Goal: Task Accomplishment & Management: Use online tool/utility

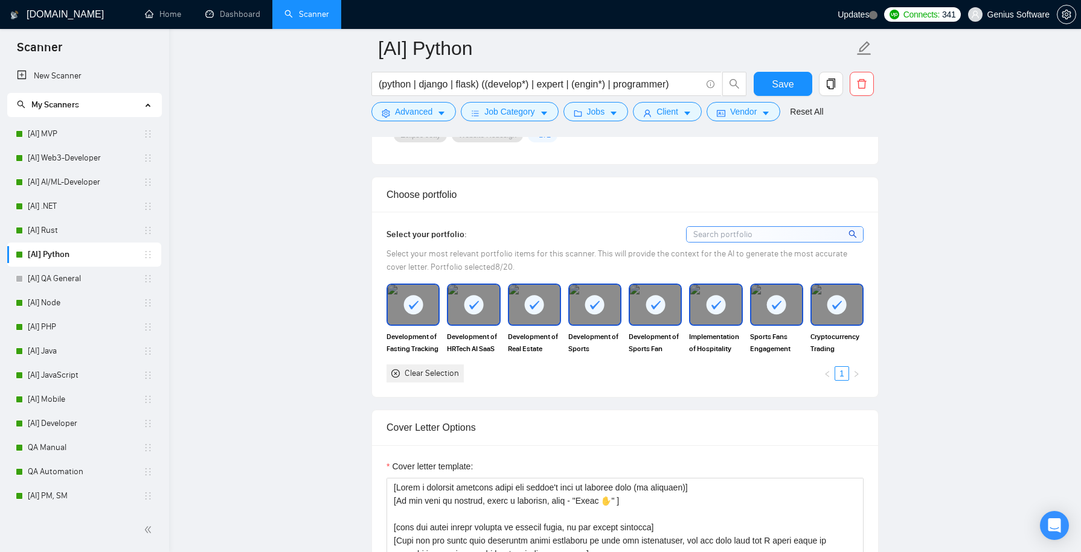
scroll to position [1226, 0]
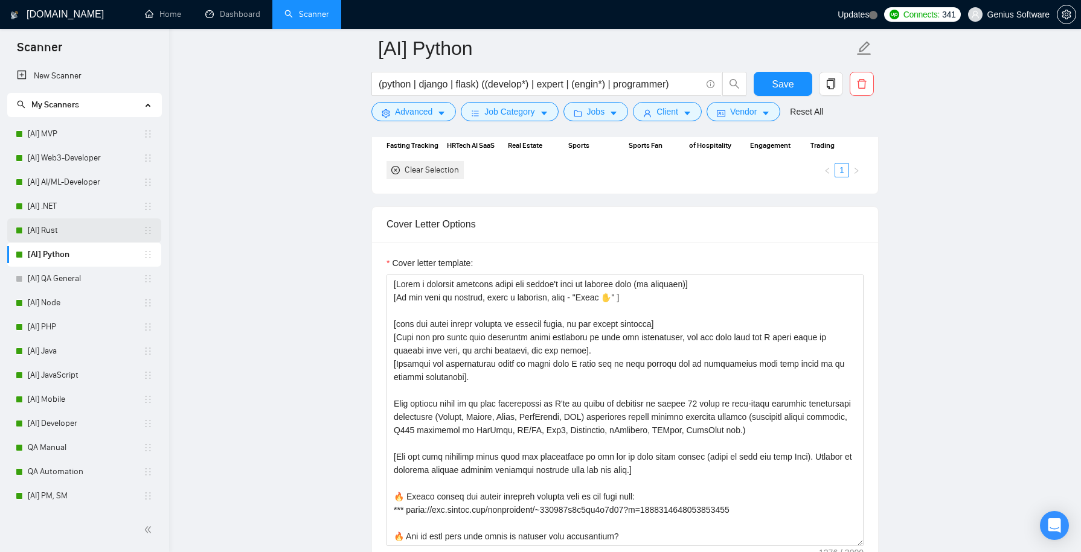
click at [60, 231] on link "[AI] Rust" at bounding box center [85, 231] width 115 height 24
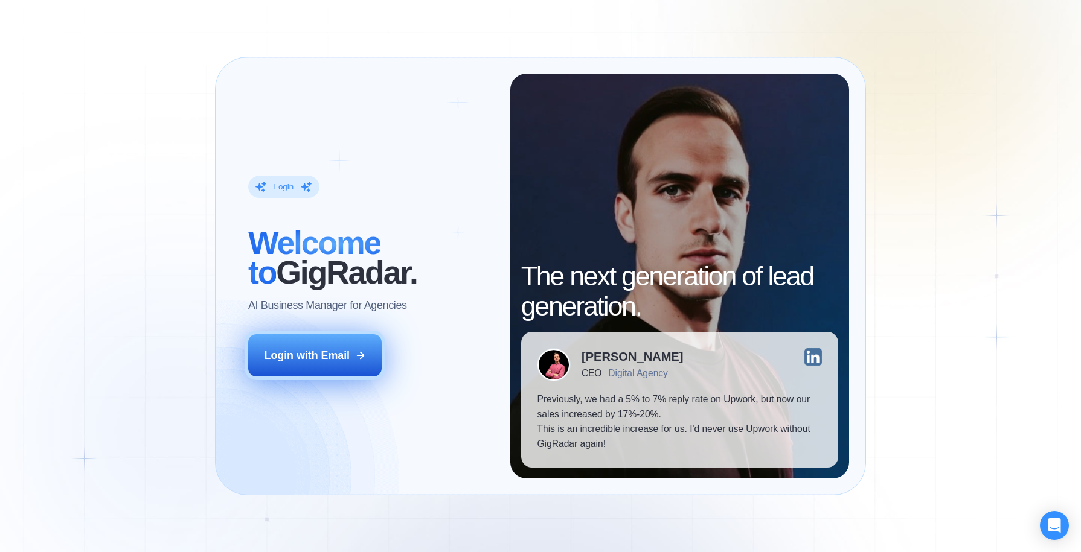
click at [298, 356] on div "Login with Email" at bounding box center [307, 355] width 86 height 15
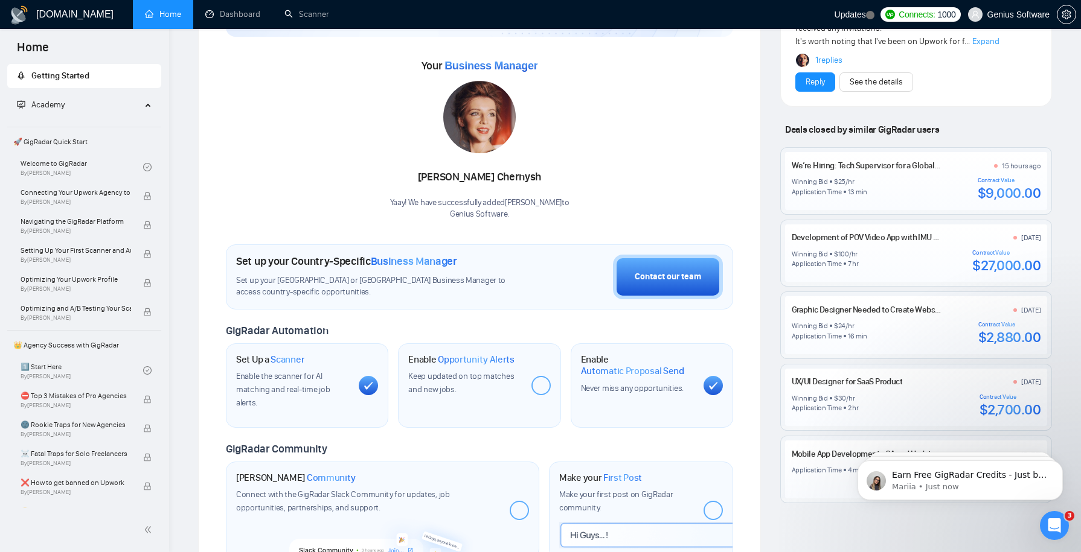
scroll to position [137, 0]
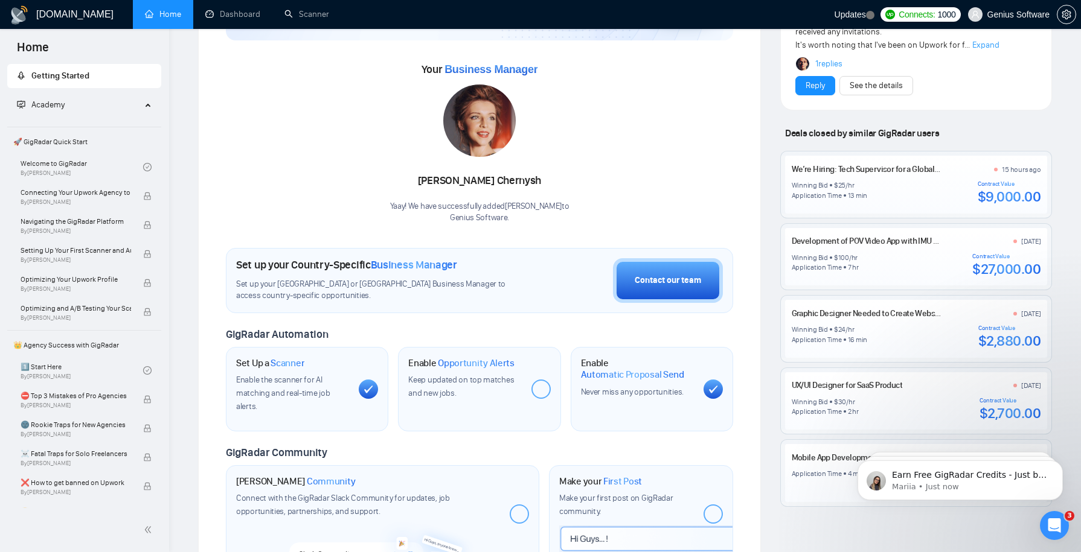
click at [1054, 530] on icon "Open Intercom Messenger" at bounding box center [1054, 526] width 20 height 20
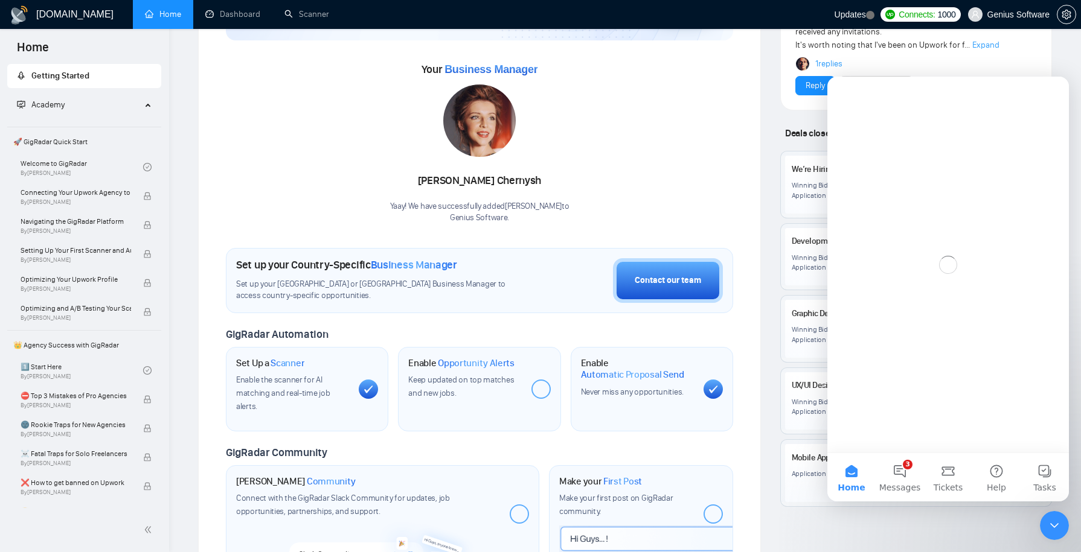
scroll to position [0, 0]
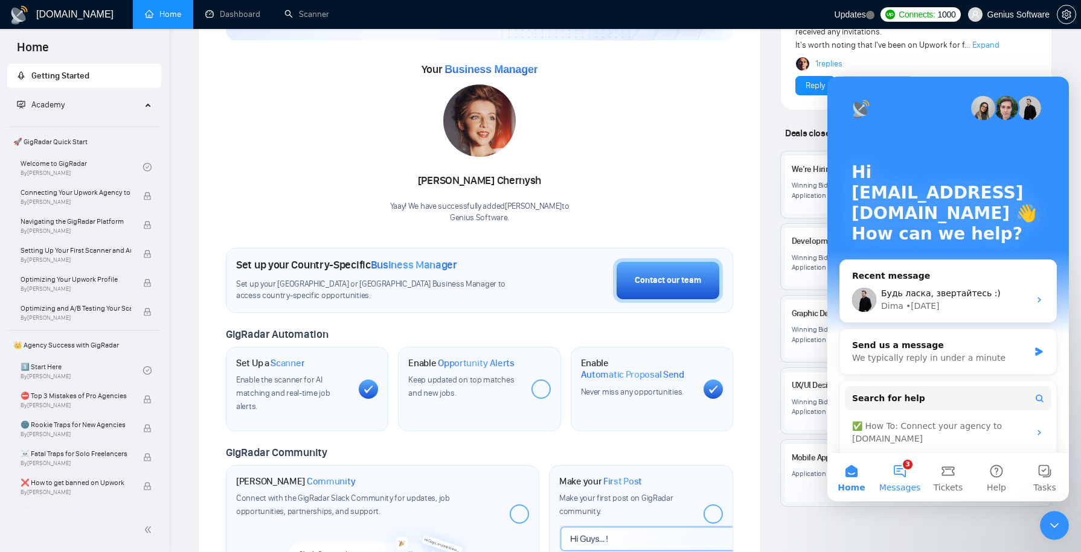
click at [900, 469] on button "3 Messages" at bounding box center [899, 477] width 48 height 48
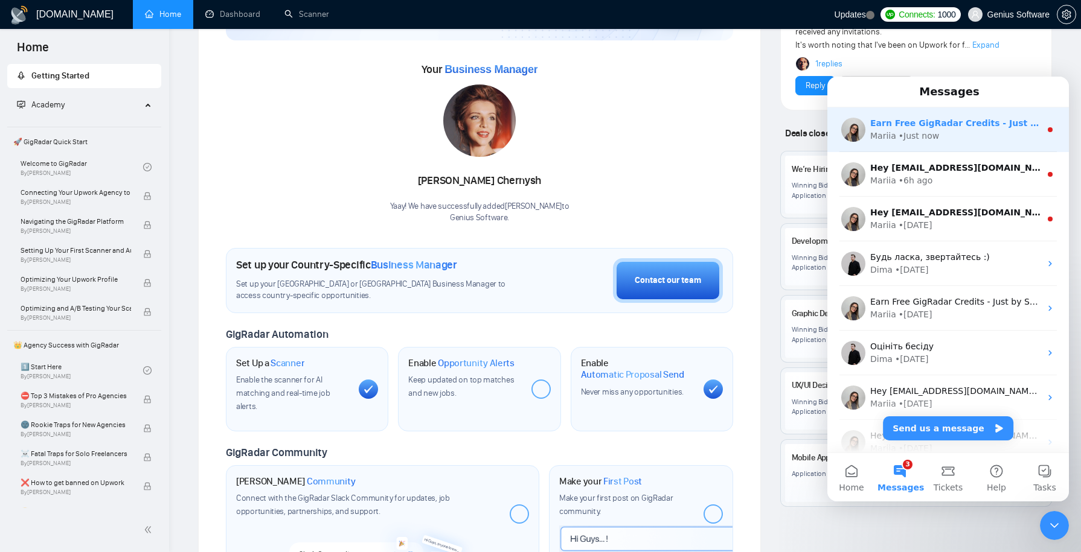
click at [936, 135] on div "• Just now" at bounding box center [918, 136] width 40 height 13
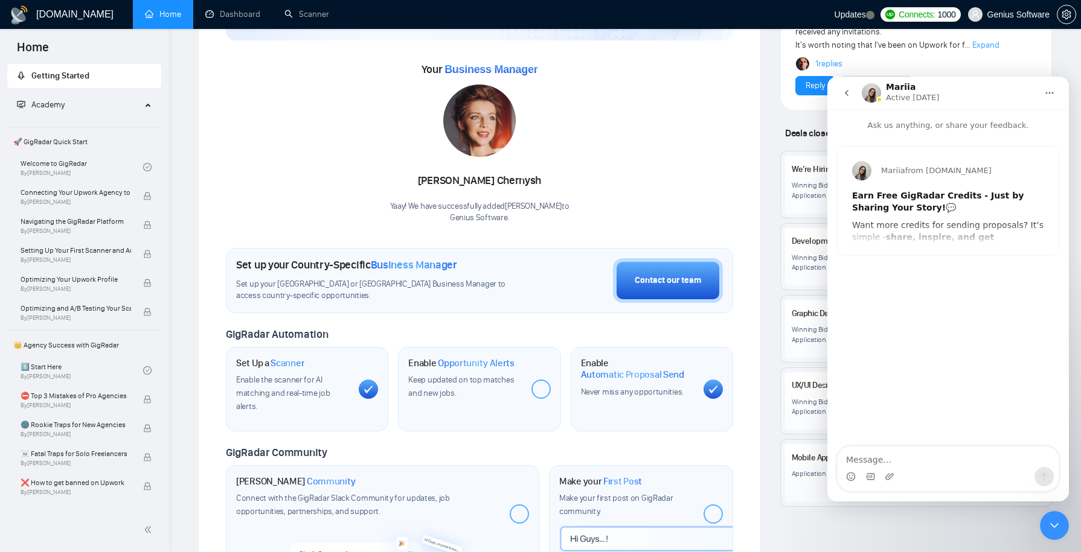
click at [1049, 519] on icon "Close Intercom Messenger" at bounding box center [1054, 526] width 14 height 14
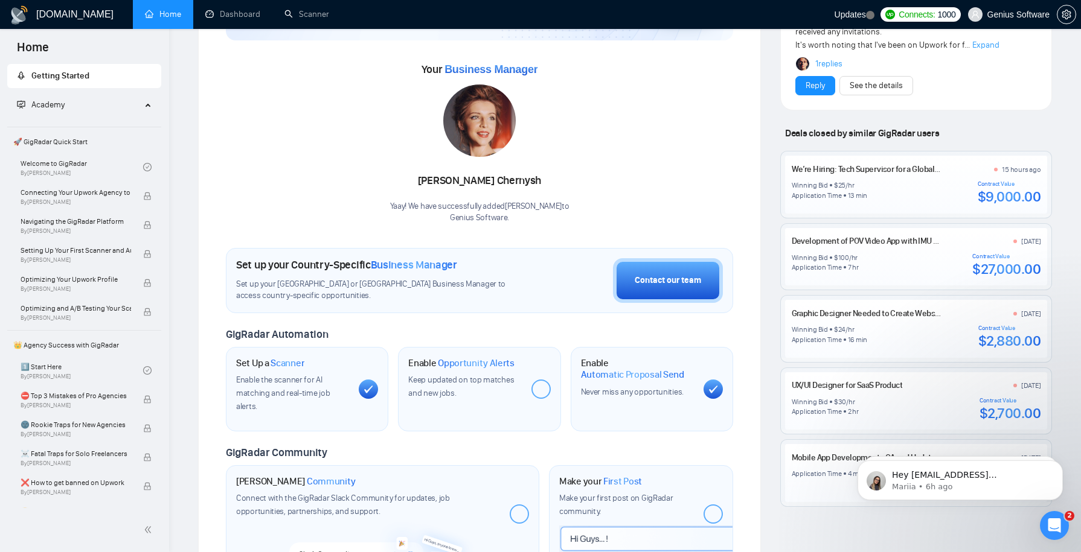
click at [1055, 533] on icon "Open Intercom Messenger" at bounding box center [1054, 526] width 20 height 20
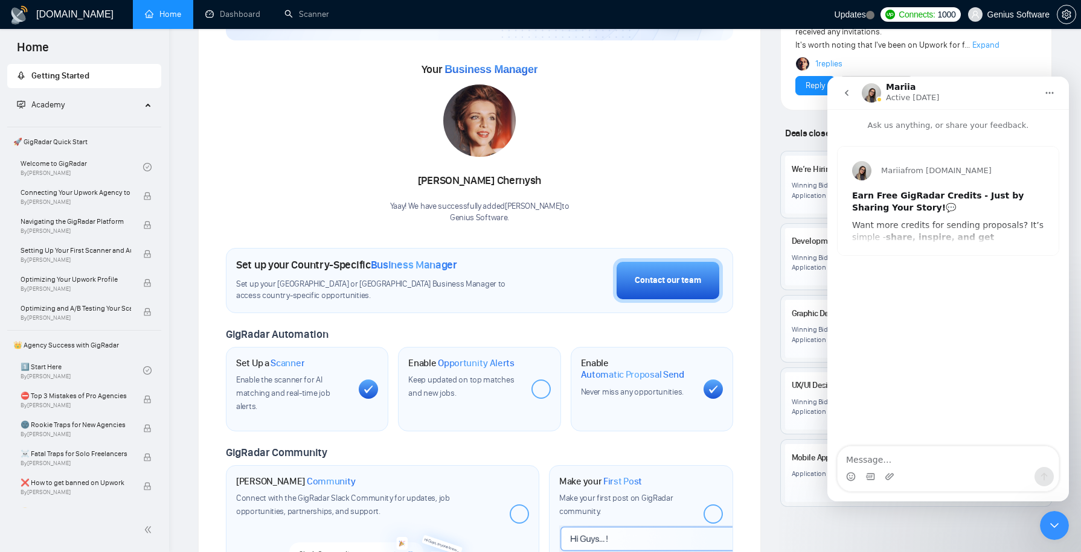
click at [851, 89] on button "go back" at bounding box center [846, 93] width 23 height 23
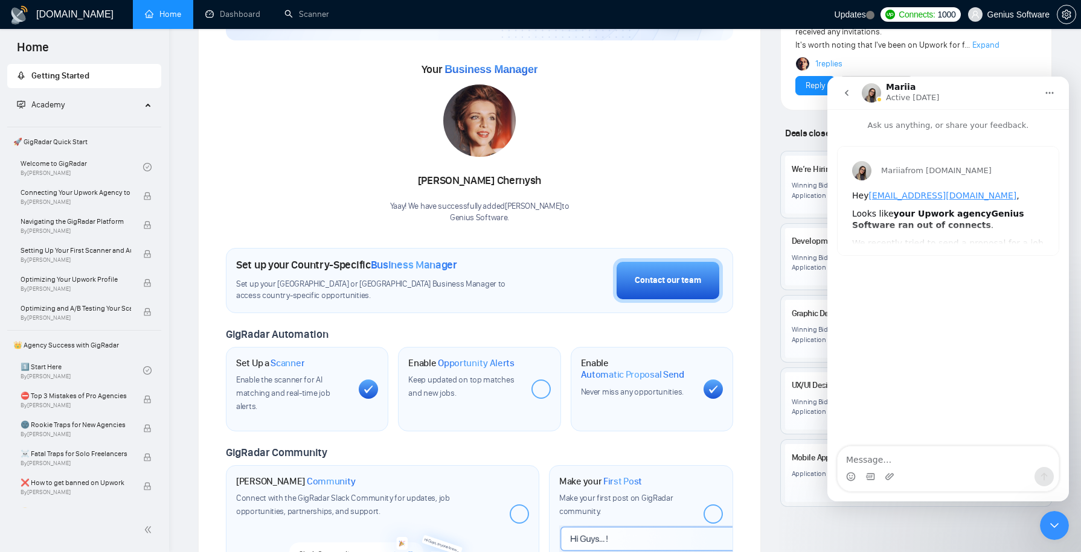
click at [845, 89] on icon "go back" at bounding box center [847, 93] width 10 height 10
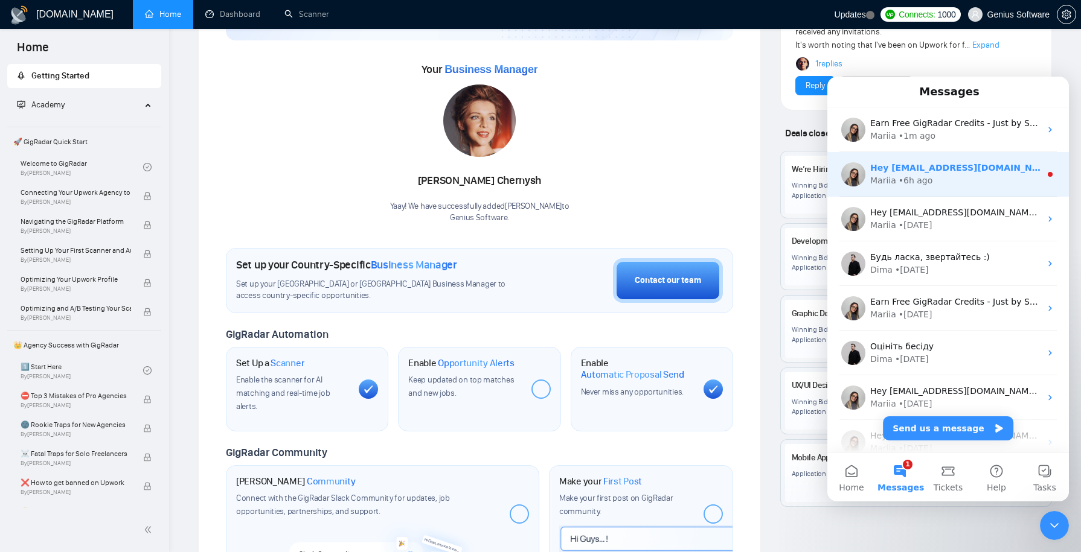
click at [934, 175] on div "Mariia • 6h ago" at bounding box center [955, 180] width 170 height 13
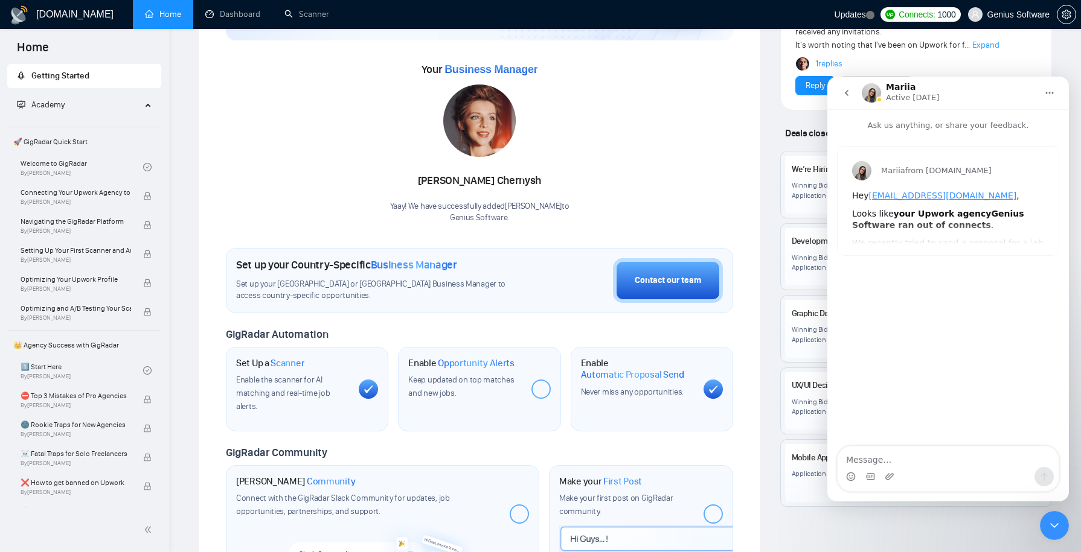
click at [845, 91] on icon "go back" at bounding box center [847, 93] width 10 height 10
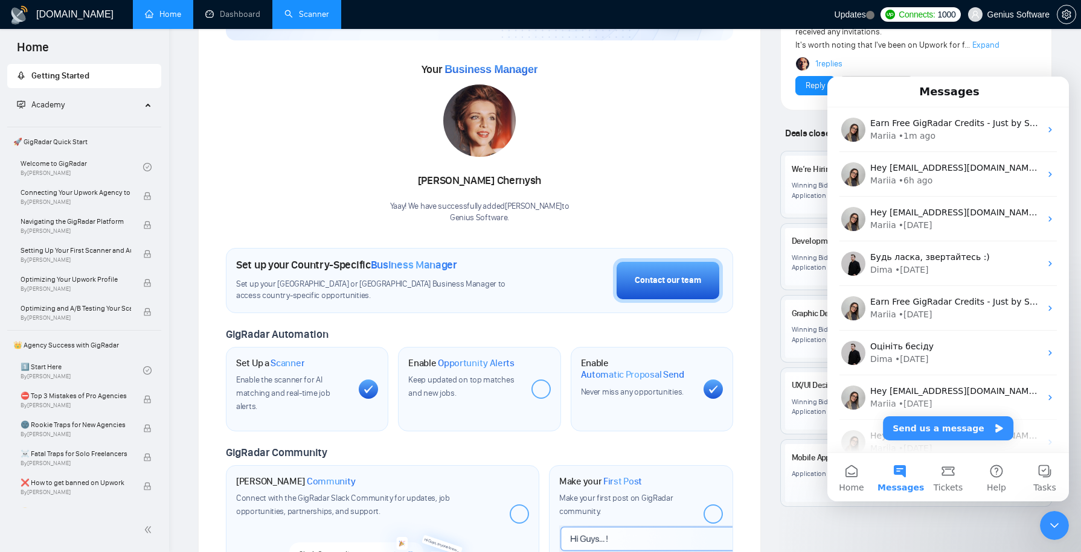
click at [312, 17] on link "Scanner" at bounding box center [306, 14] width 45 height 10
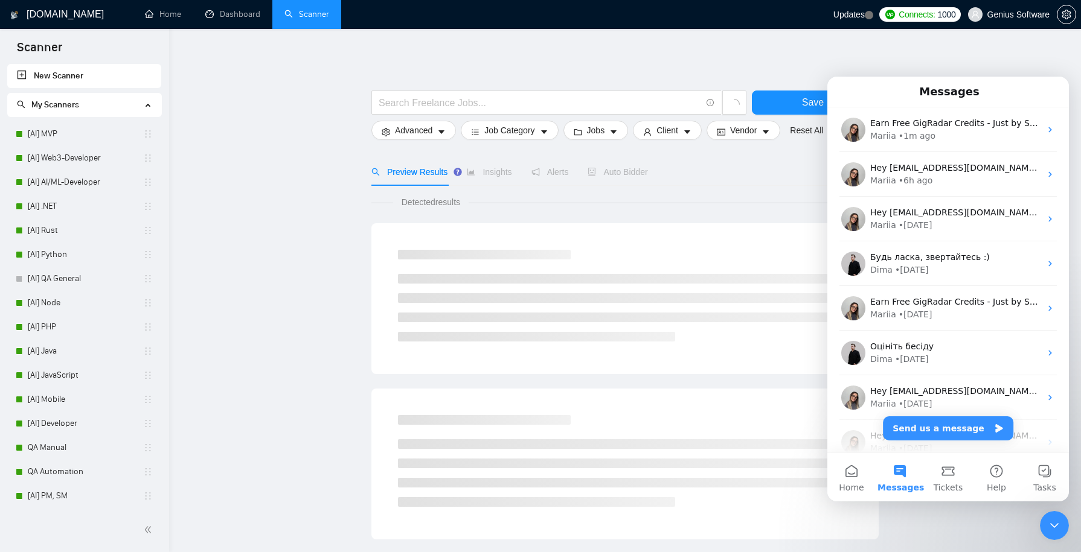
click at [1060, 525] on icon "Close Intercom Messenger" at bounding box center [1054, 526] width 14 height 14
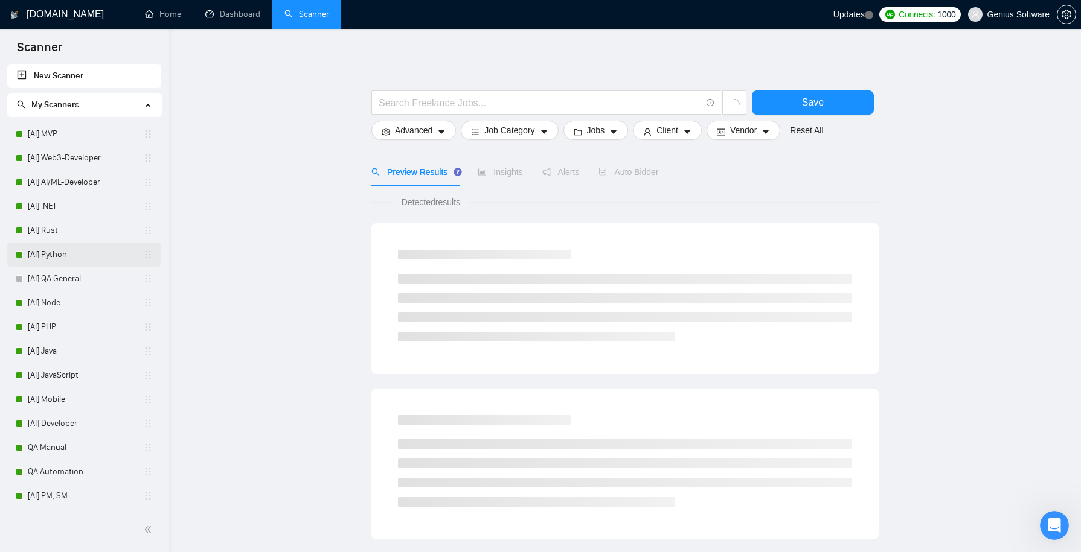
click at [83, 252] on link "[AI] Python" at bounding box center [85, 255] width 115 height 24
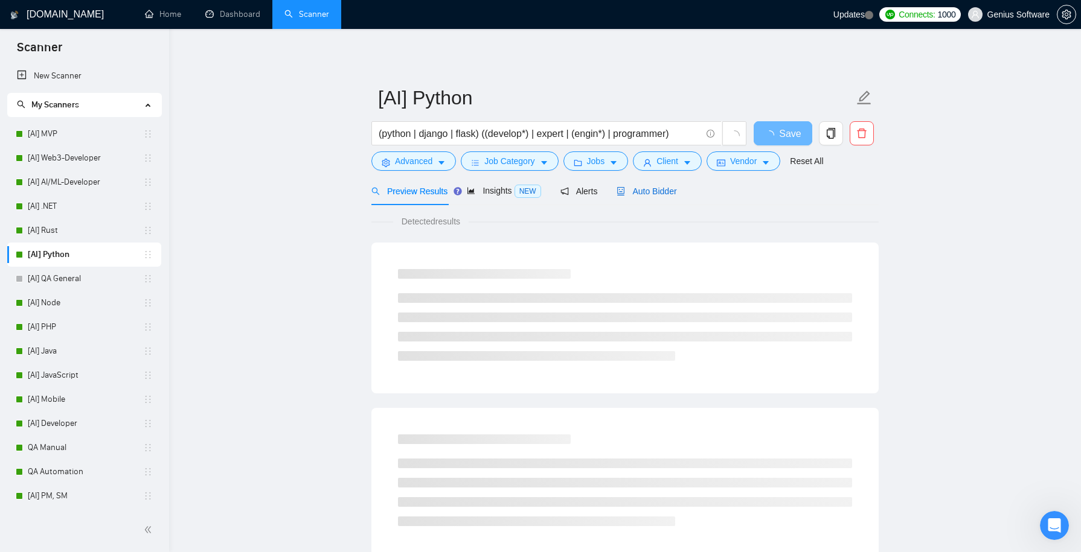
click at [662, 190] on span "Auto Bidder" at bounding box center [646, 192] width 60 height 10
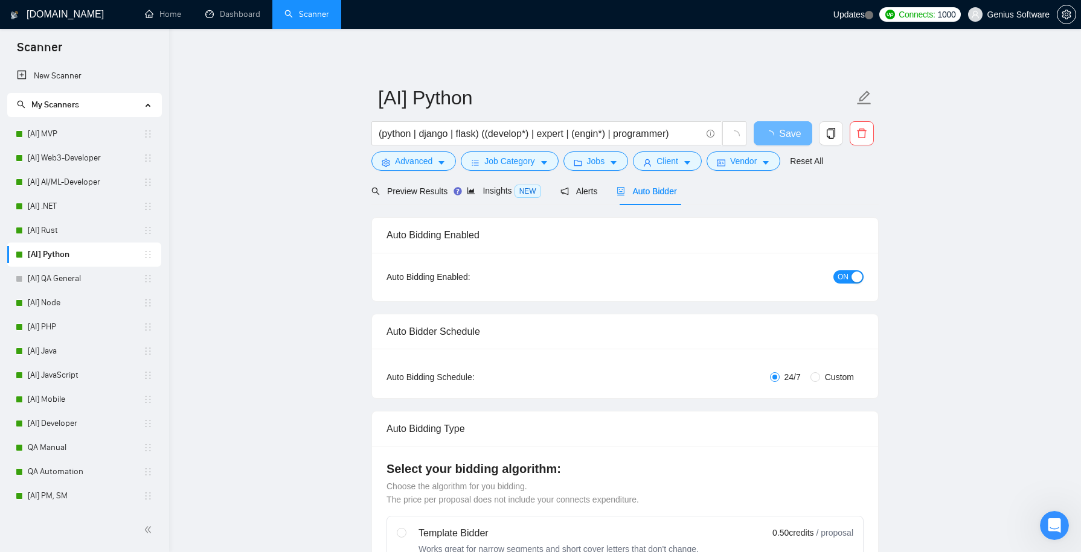
checkbox input "true"
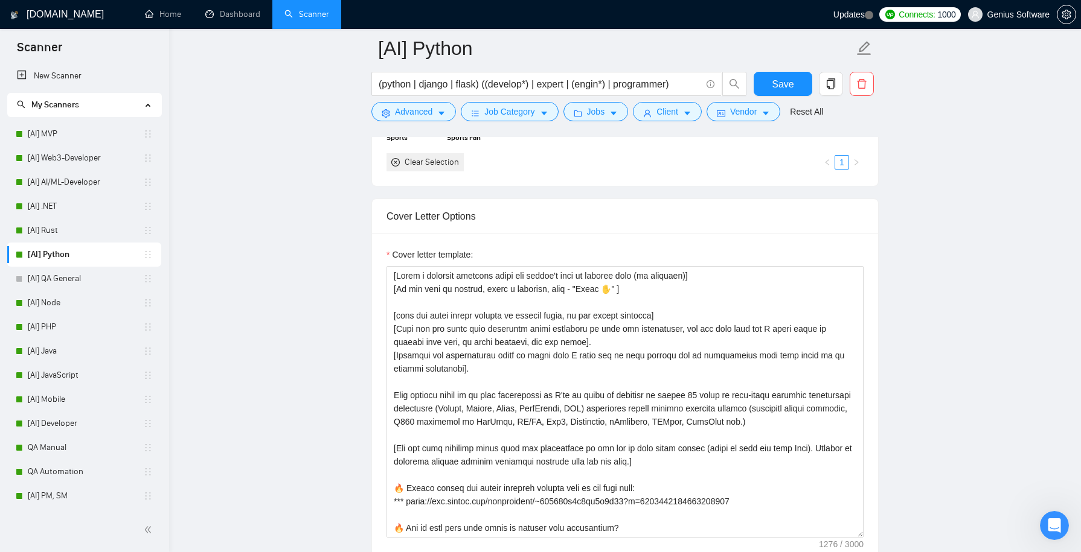
scroll to position [1372, 0]
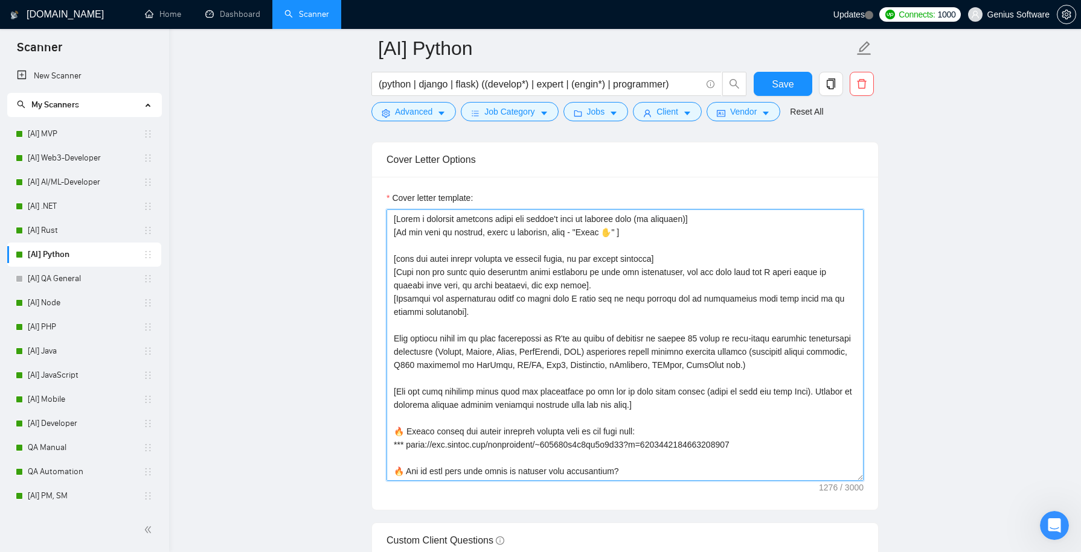
click at [444, 264] on textarea "Cover letter template:" at bounding box center [624, 346] width 477 height 272
click at [415, 264] on textarea "Cover letter template:" at bounding box center [624, 346] width 477 height 272
click at [398, 267] on textarea "Cover letter template:" at bounding box center [624, 346] width 477 height 272
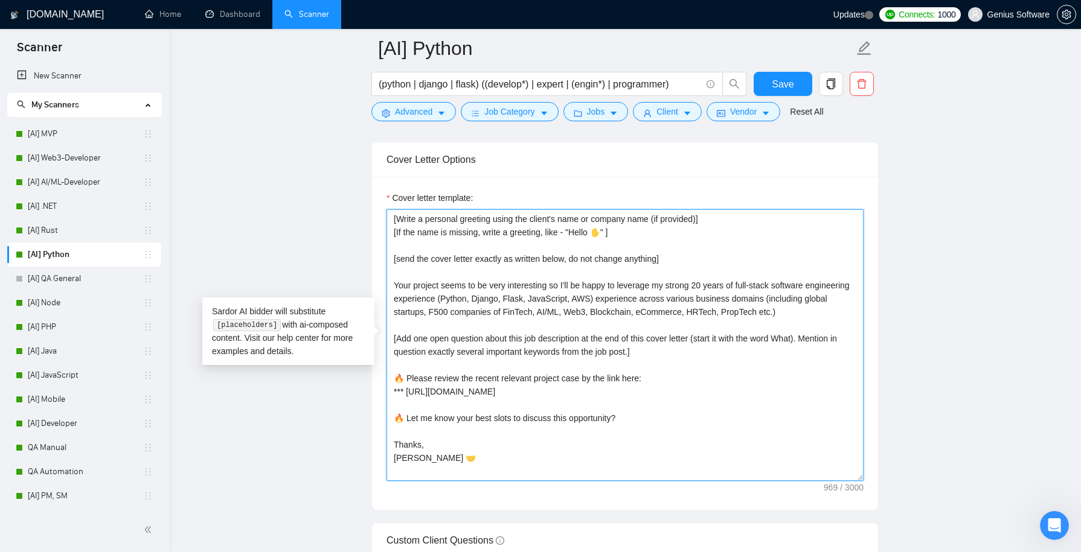
click at [406, 319] on textarea "[Write a personal greeting using the client's name or company name (if provided…" at bounding box center [624, 346] width 477 height 272
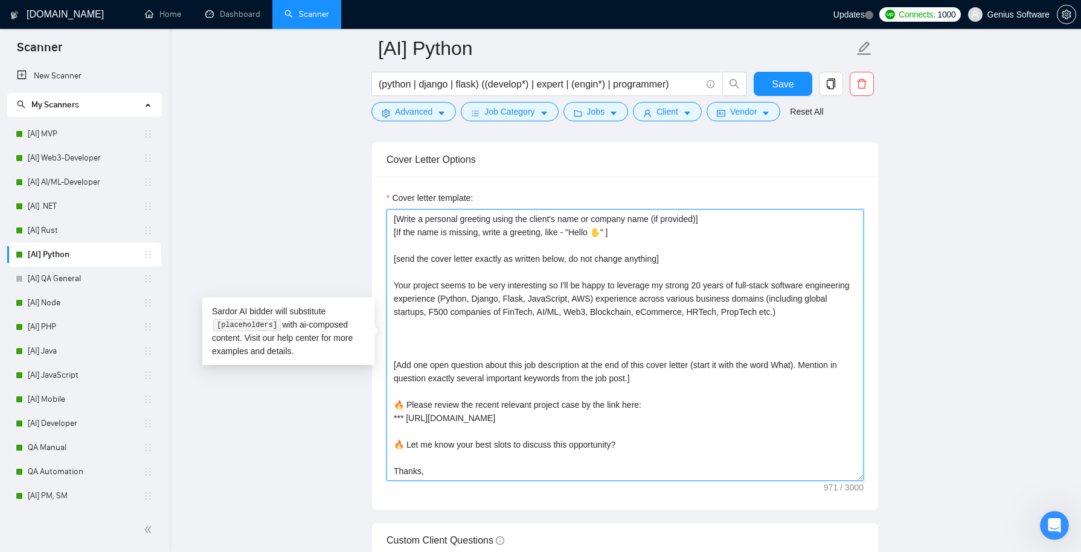
paste textarea "[Pick out the first most important point mentioned in this job description, and…"
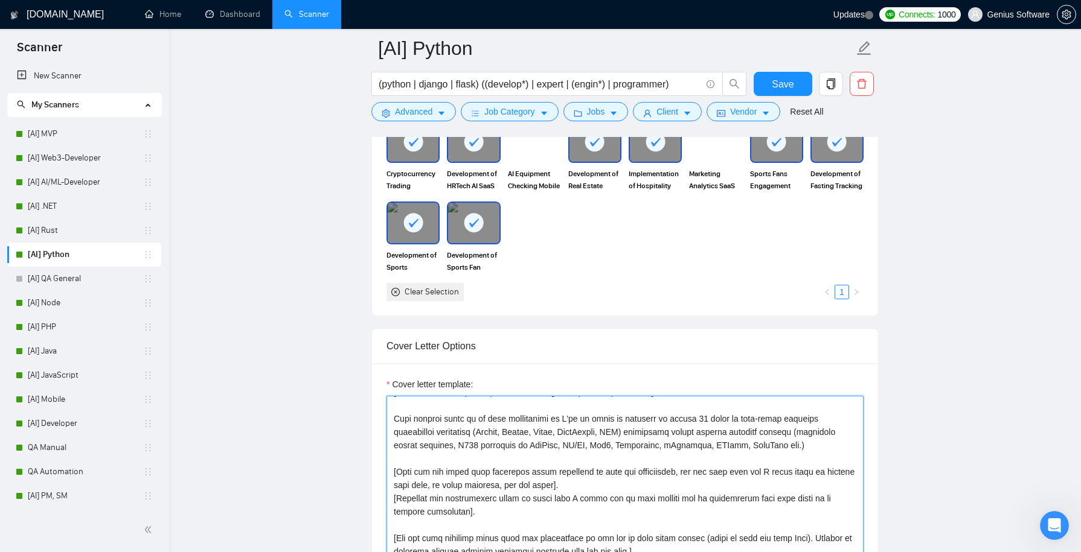
scroll to position [1023, 0]
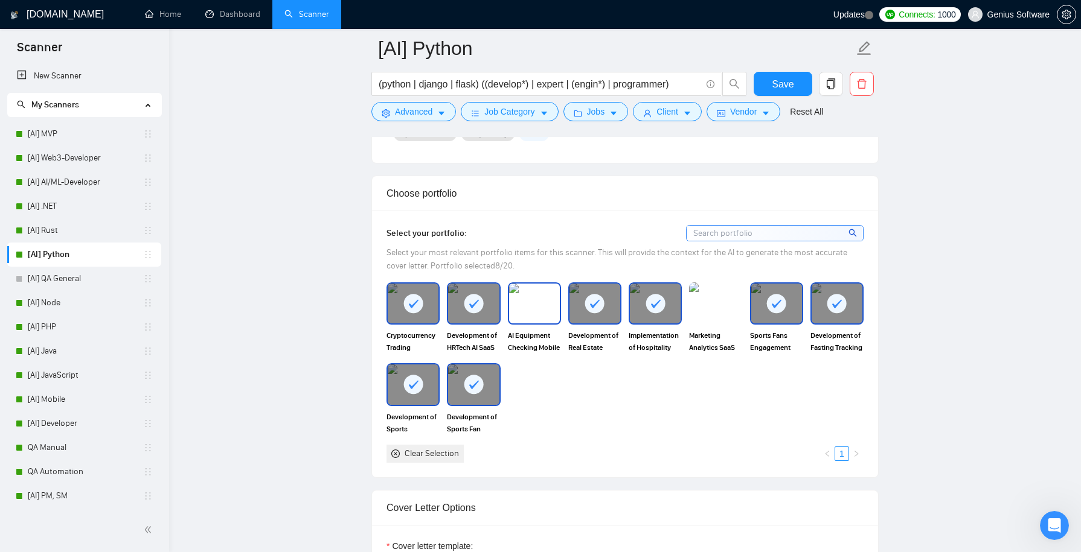
type textarea "[Write a personal greeting using the client's name or company name (if provided…"
click at [522, 301] on img at bounding box center [534, 304] width 51 height 40
click at [718, 305] on img at bounding box center [715, 304] width 51 height 40
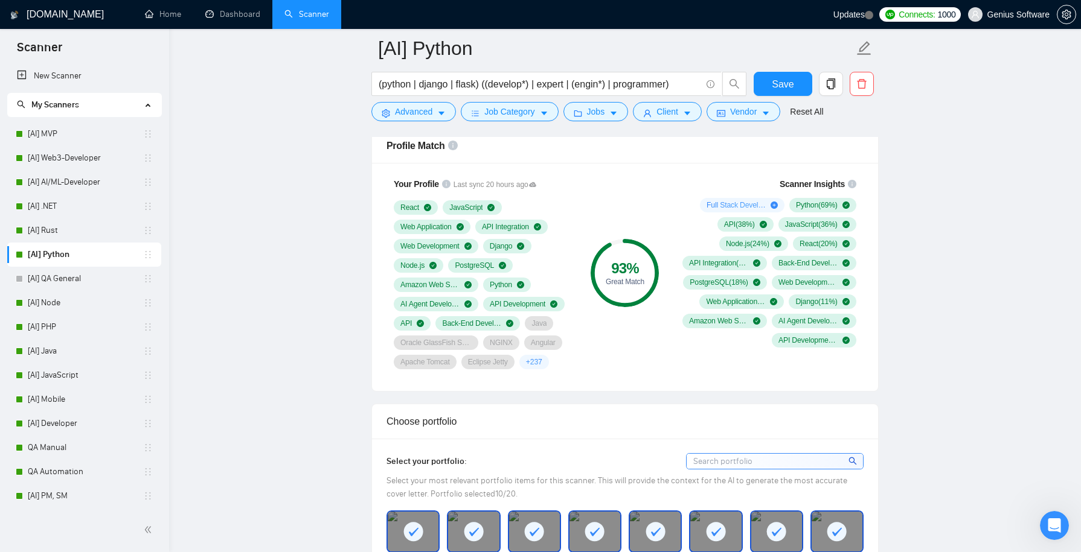
scroll to position [778, 0]
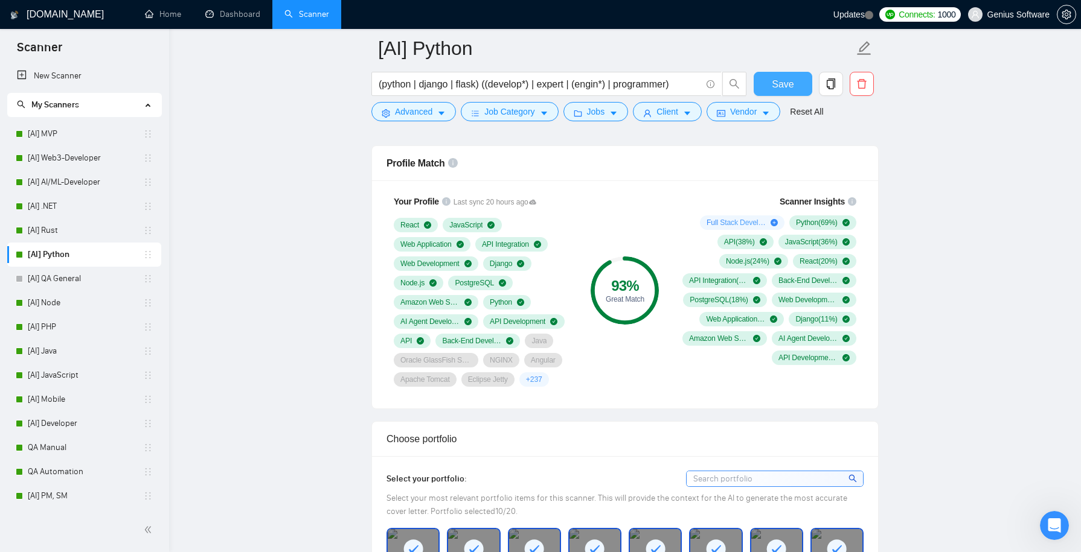
click at [782, 81] on span "Save" at bounding box center [783, 84] width 22 height 15
click at [85, 131] on link "[AI] MVP" at bounding box center [85, 134] width 115 height 24
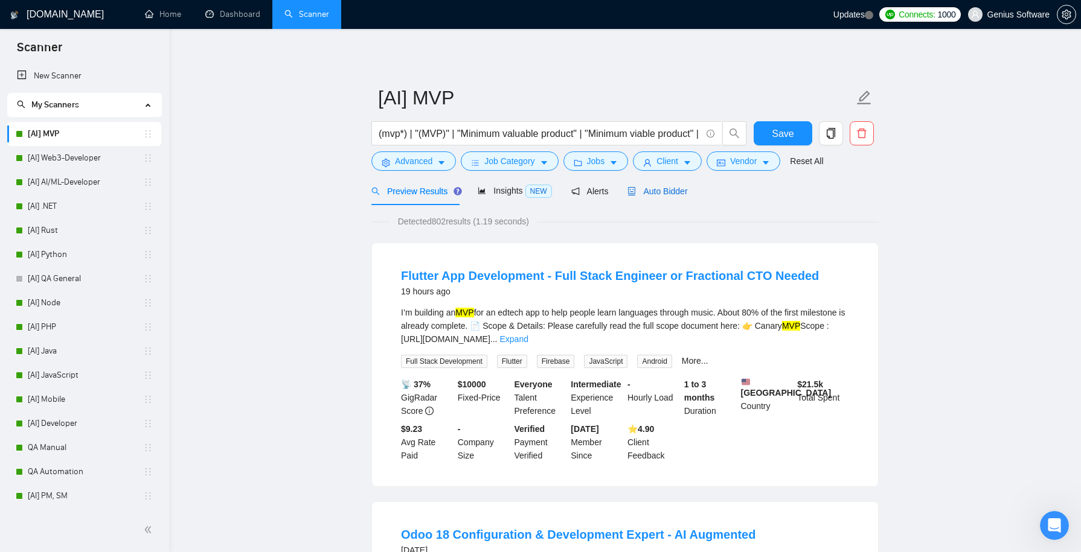
click at [664, 190] on span "Auto Bidder" at bounding box center [657, 192] width 60 height 10
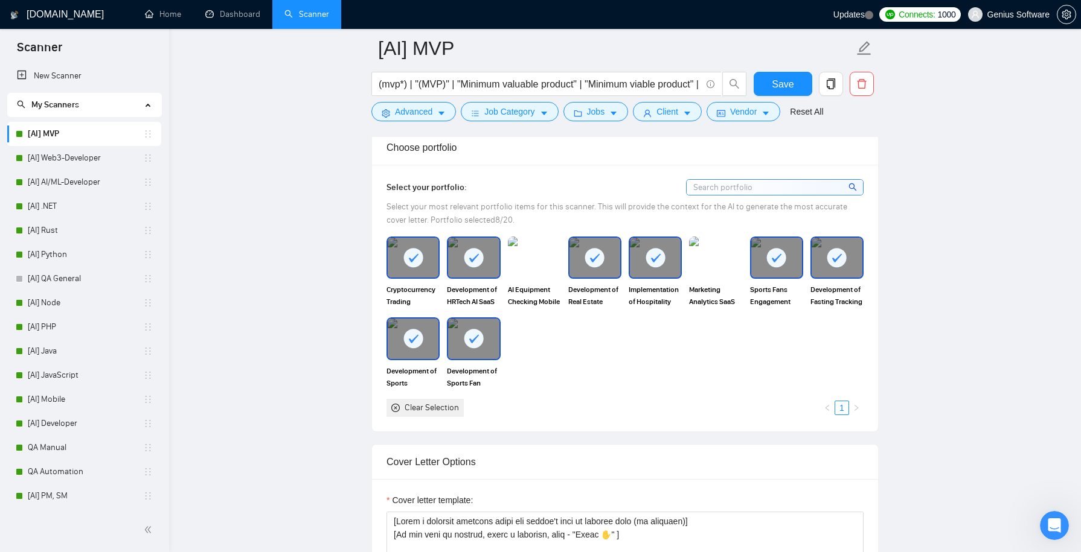
scroll to position [1088, 0]
click at [537, 260] on img at bounding box center [534, 258] width 51 height 40
click at [726, 256] on img at bounding box center [715, 258] width 51 height 40
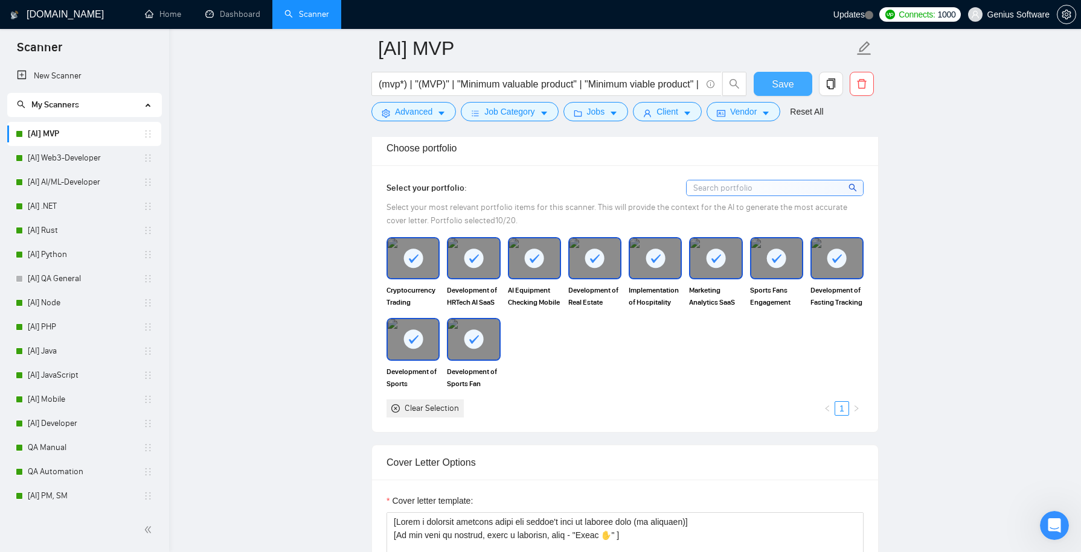
click at [778, 89] on span "Save" at bounding box center [783, 84] width 22 height 15
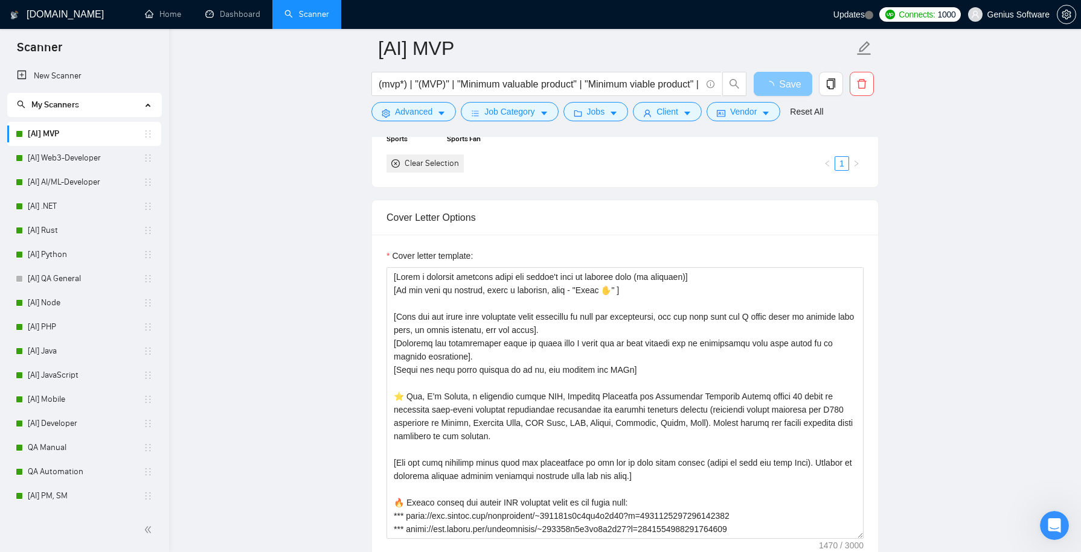
scroll to position [1334, 0]
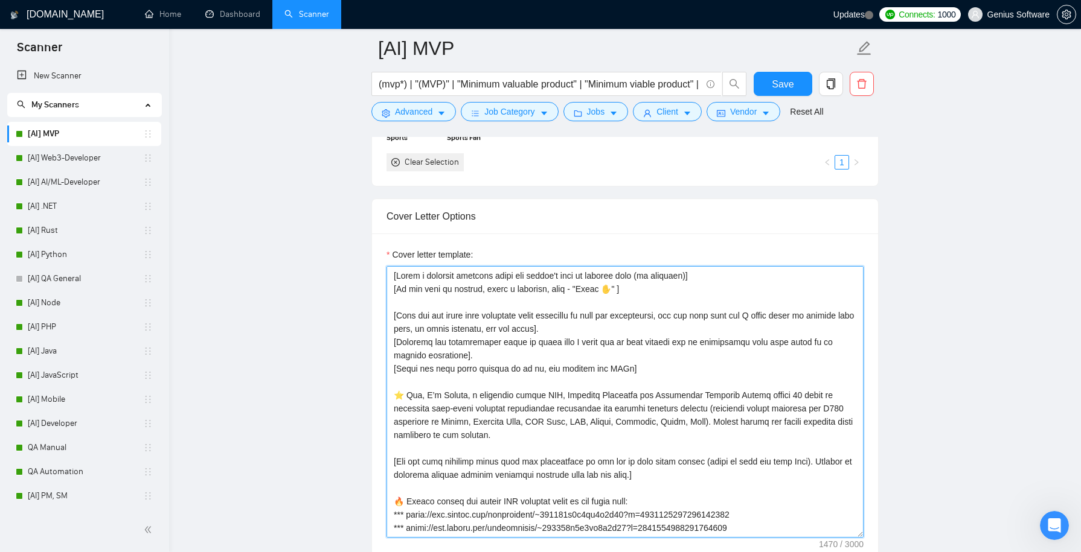
click at [644, 390] on textarea "Cover letter template:" at bounding box center [624, 402] width 477 height 272
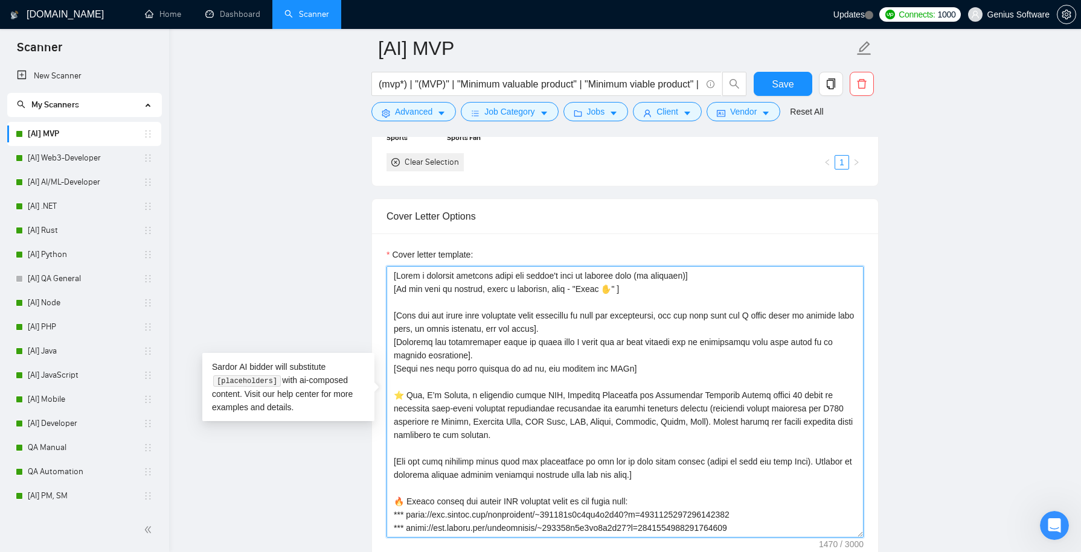
click at [654, 388] on textarea "Cover letter template:" at bounding box center [624, 402] width 477 height 272
type textarea "[Write a personal greeting using the client's name or company name (if provided…"
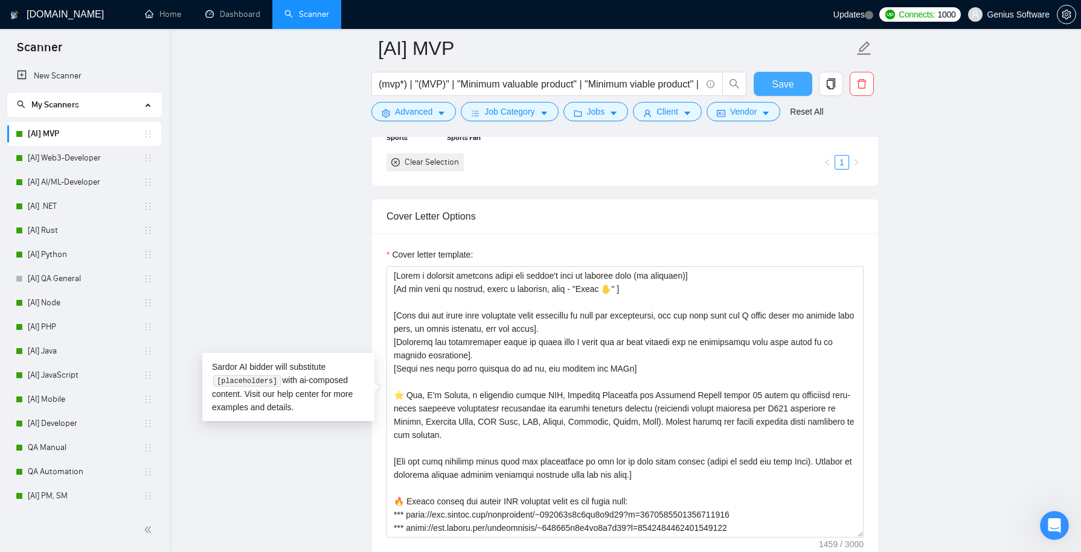
click at [768, 83] on button "Save" at bounding box center [782, 84] width 59 height 24
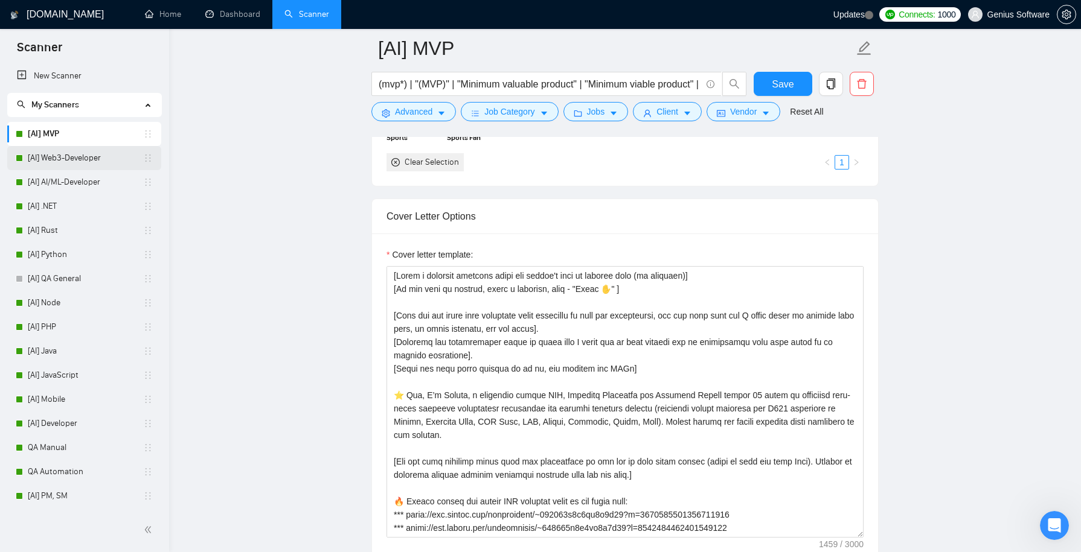
click at [71, 158] on link "[AI] Web3-Developer" at bounding box center [85, 158] width 115 height 24
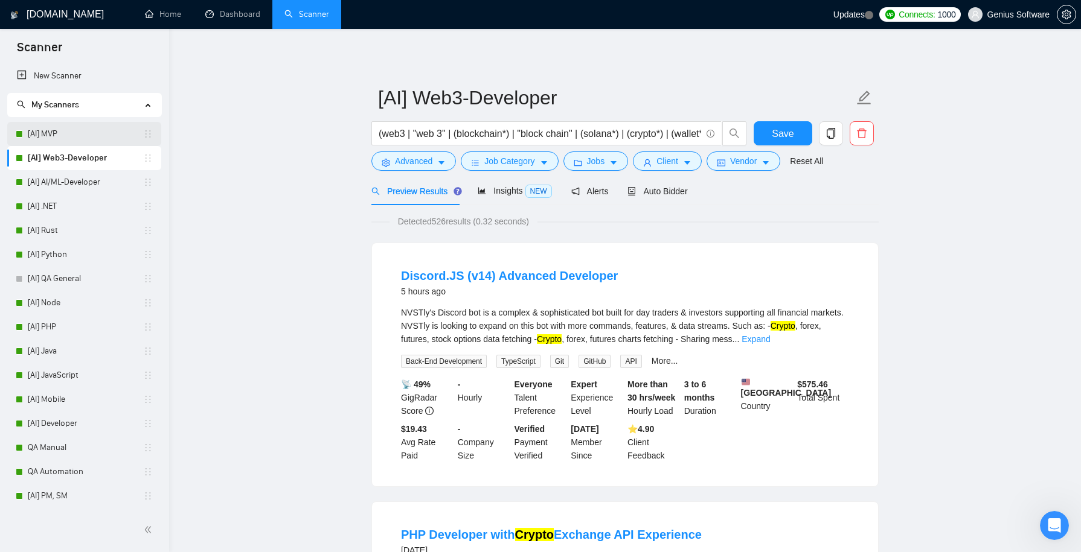
click at [74, 131] on link "[AI] MVP" at bounding box center [85, 134] width 115 height 24
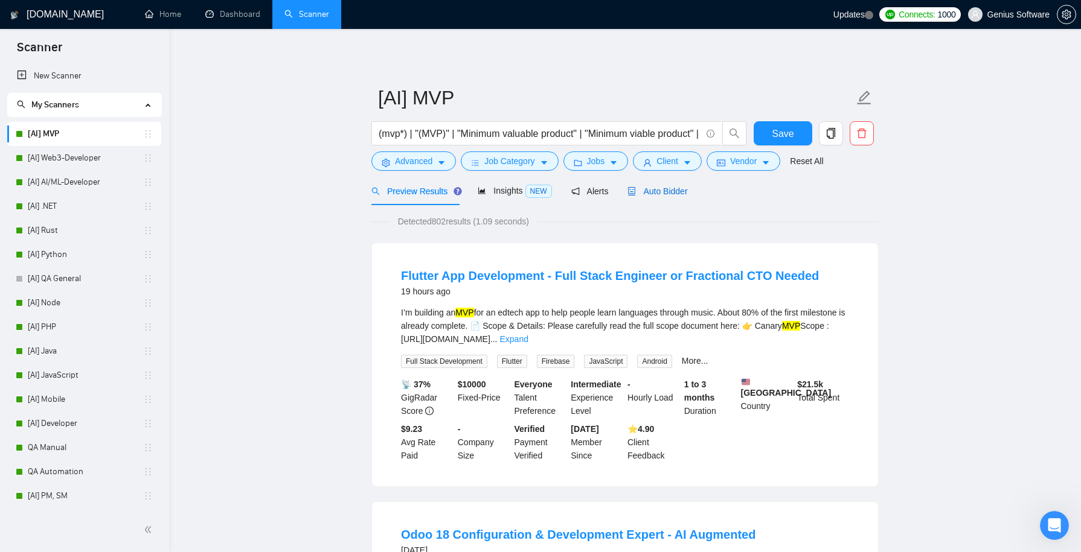
click at [662, 190] on span "Auto Bidder" at bounding box center [657, 192] width 60 height 10
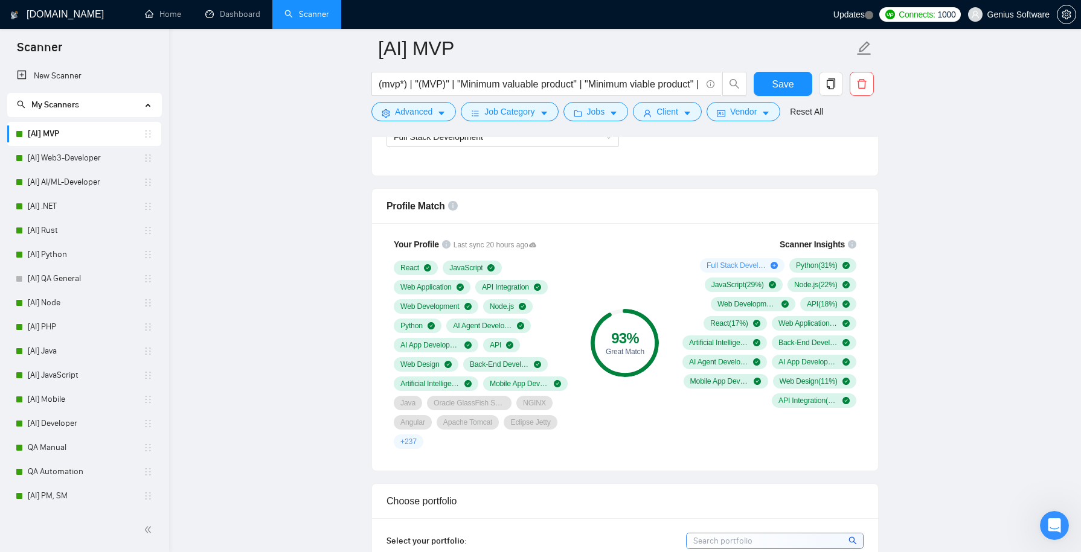
scroll to position [782, 0]
